Goal: Check status: Check status

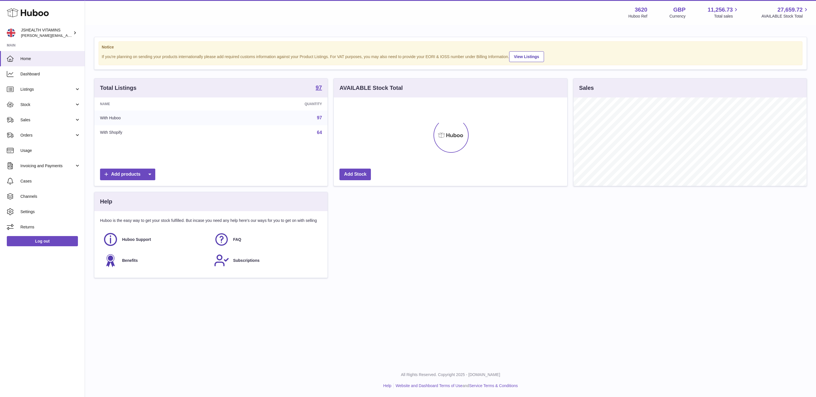
scroll to position [88, 233]
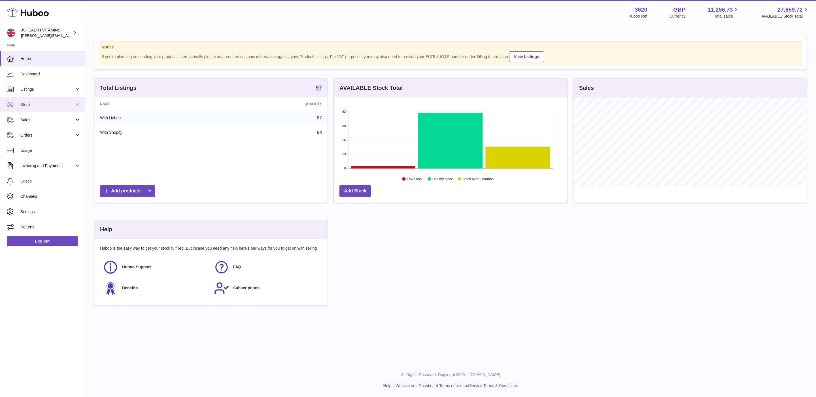
click at [48, 106] on span "Stock" at bounding box center [47, 104] width 54 height 5
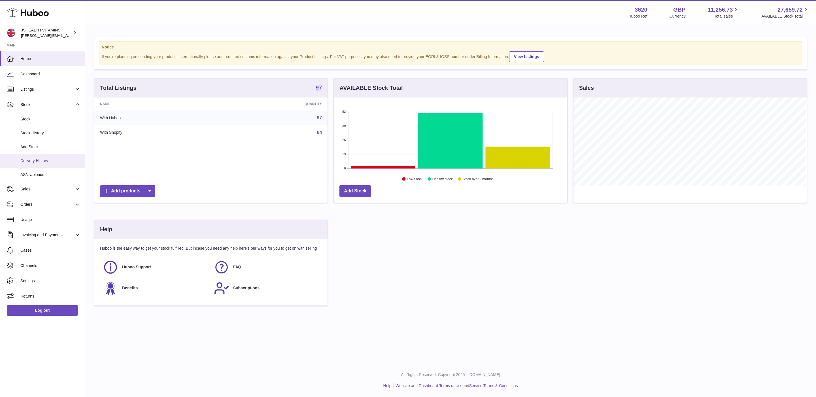
click at [46, 163] on span "Delivery History" at bounding box center [50, 160] width 60 height 5
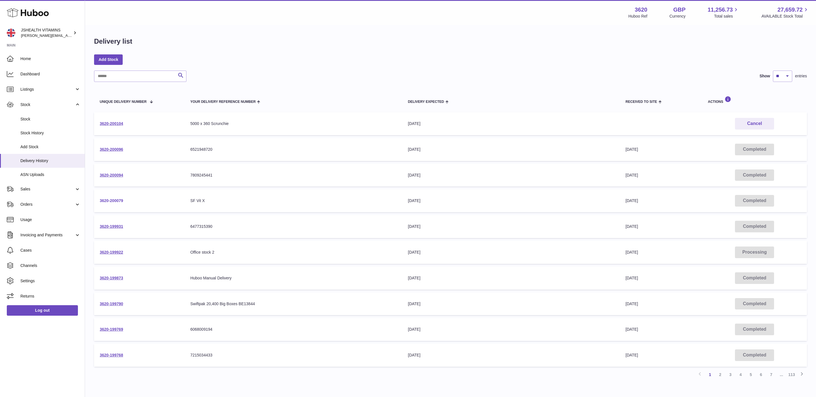
click at [104, 200] on link "3620-200079" at bounding box center [112, 200] width 24 height 5
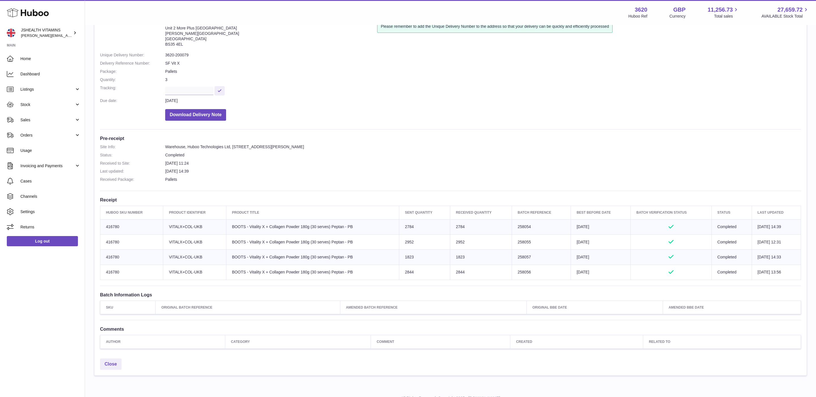
scroll to position [68, 0]
